Goal: Navigation & Orientation: Find specific page/section

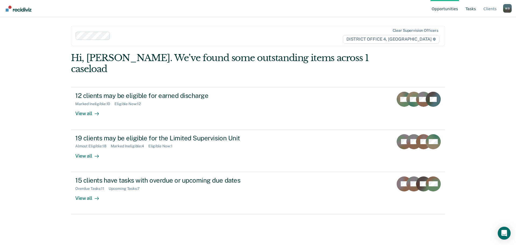
click at [470, 9] on link "Tasks" at bounding box center [471, 8] width 13 height 17
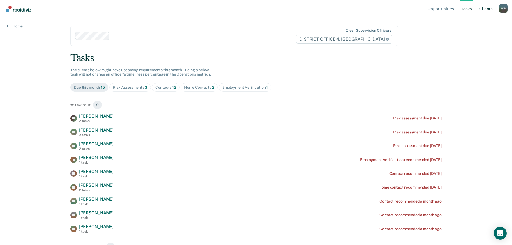
click at [487, 13] on link "Client s" at bounding box center [486, 8] width 15 height 17
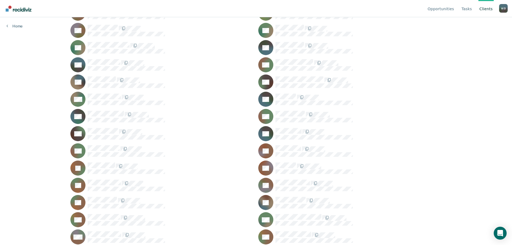
scroll to position [166, 0]
